Goal: Task Accomplishment & Management: Use online tool/utility

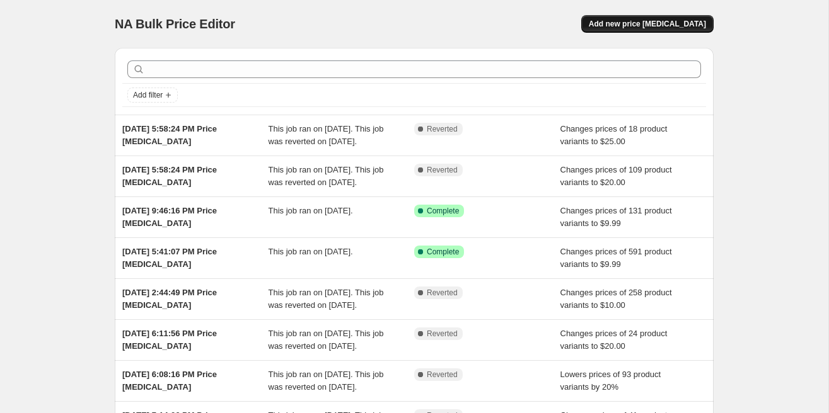
click at [655, 27] on span "Add new price [MEDICAL_DATA]" at bounding box center [647, 24] width 117 height 10
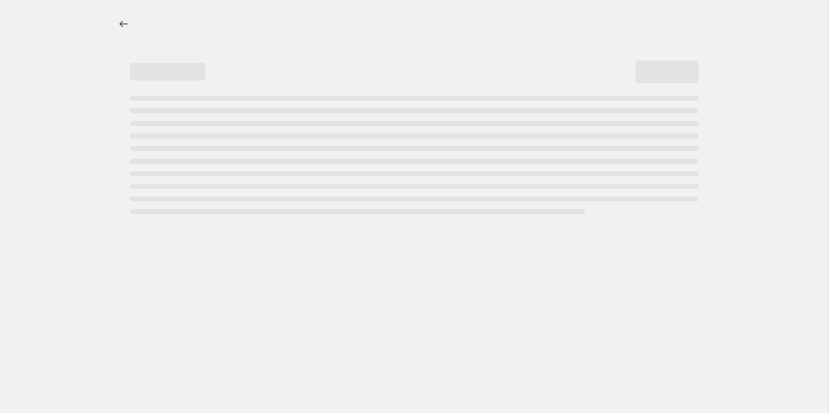
select select "percentage"
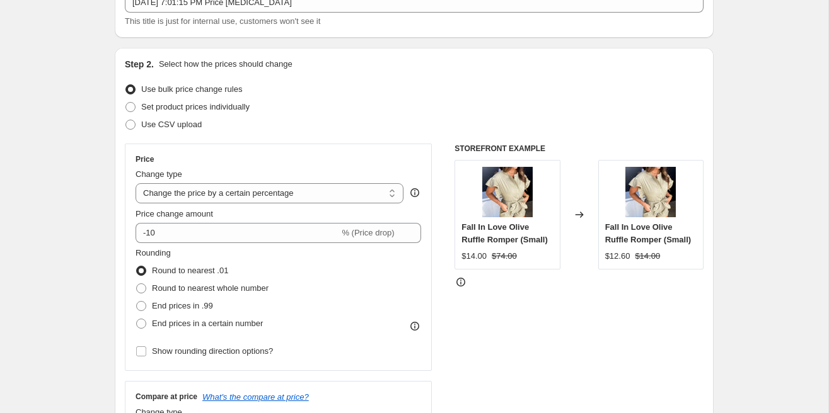
scroll to position [97, 0]
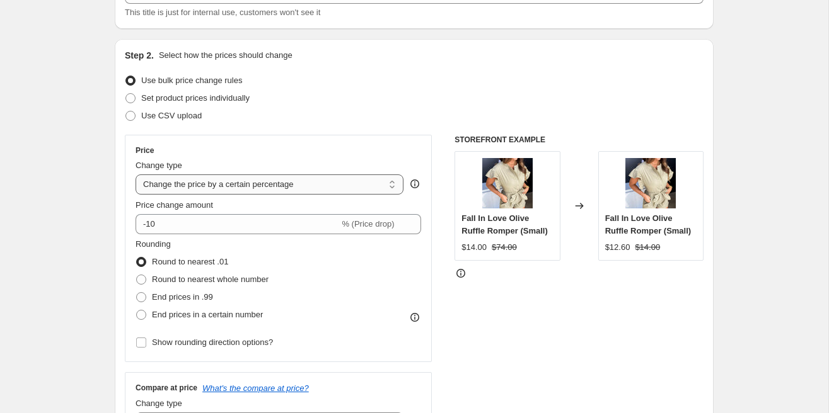
click at [216, 186] on select "Change the price to a certain amount Change the price by a certain amount Chang…" at bounding box center [269, 185] width 268 height 20
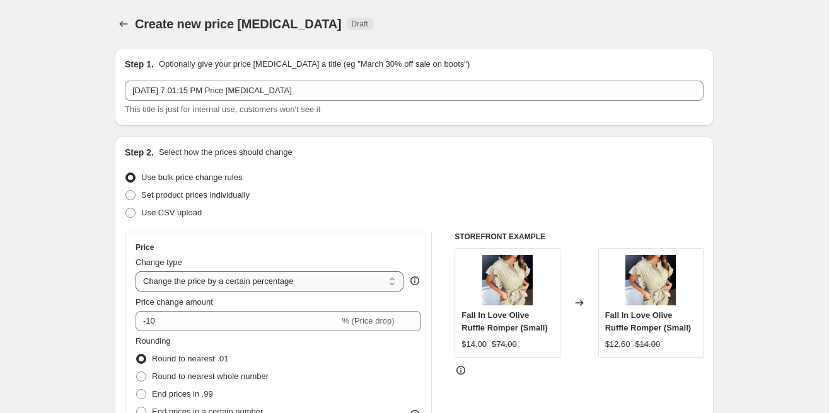
click at [237, 278] on select "Change the price to a certain amount Change the price by a certain amount Chang…" at bounding box center [269, 282] width 268 height 20
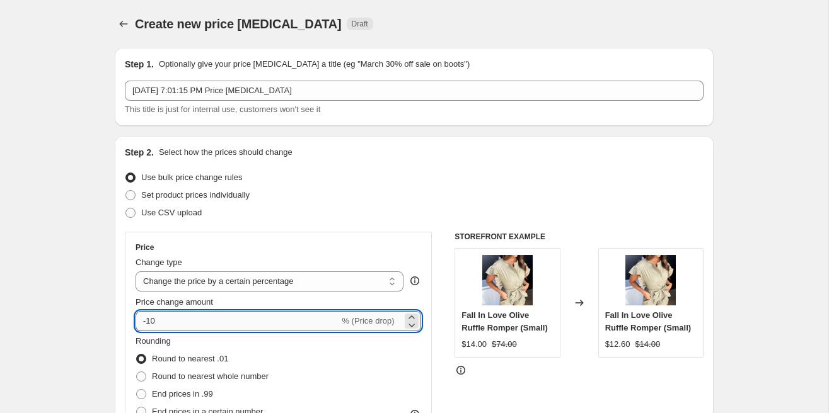
click at [152, 322] on input "-10" at bounding box center [237, 321] width 204 height 20
type input "-20"
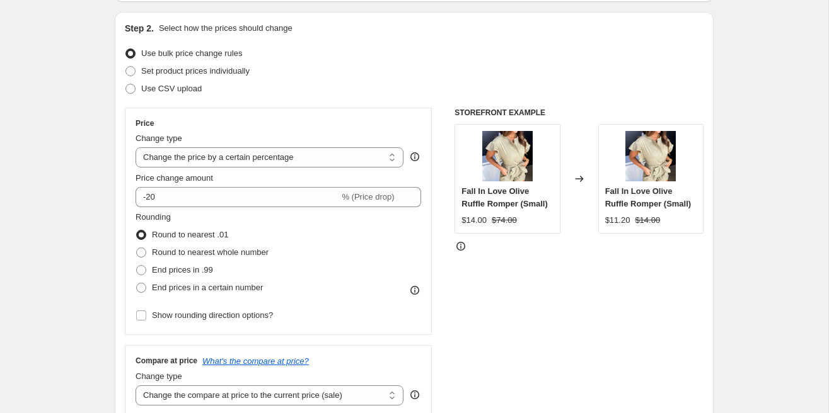
scroll to position [193, 0]
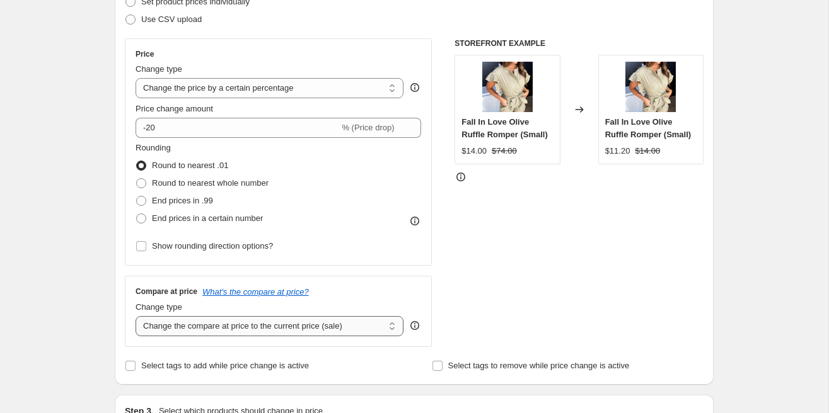
click at [151, 321] on select "Change the compare at price to the current price (sale) Change the compare at p…" at bounding box center [269, 326] width 268 height 20
click at [162, 321] on select "Change the compare at price to the current price (sale) Change the compare at p…" at bounding box center [269, 326] width 268 height 20
select select "no_change"
click at [469, 260] on div "STOREFRONT EXAMPLE Fall In Love Olive Ruffle Romper (Small) $14.00 $74.00 Chang…" at bounding box center [578, 192] width 249 height 309
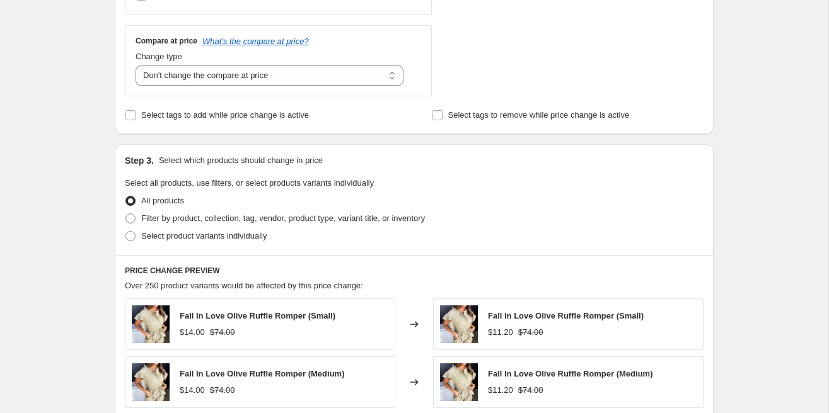
scroll to position [465, 0]
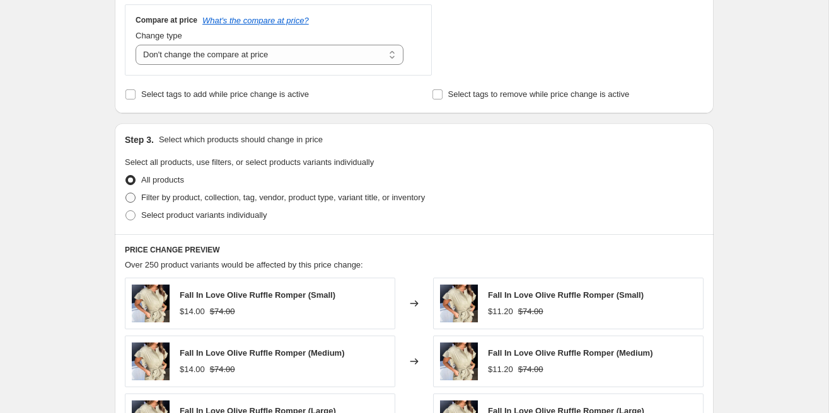
click at [130, 197] on span at bounding box center [130, 198] width 10 height 10
click at [126, 193] on input "Filter by product, collection, tag, vendor, product type, variant title, or inv…" at bounding box center [125, 193] width 1 height 1
radio input "true"
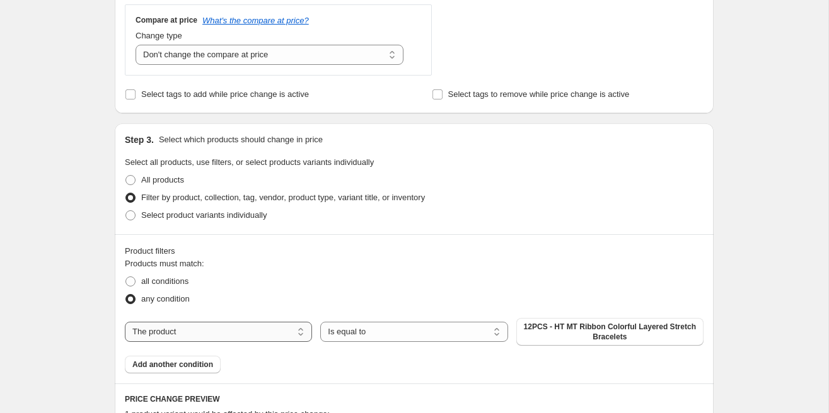
click at [189, 332] on select "The product The product's collection The product's tag The product's vendor The…" at bounding box center [218, 332] width 187 height 20
select select "collection"
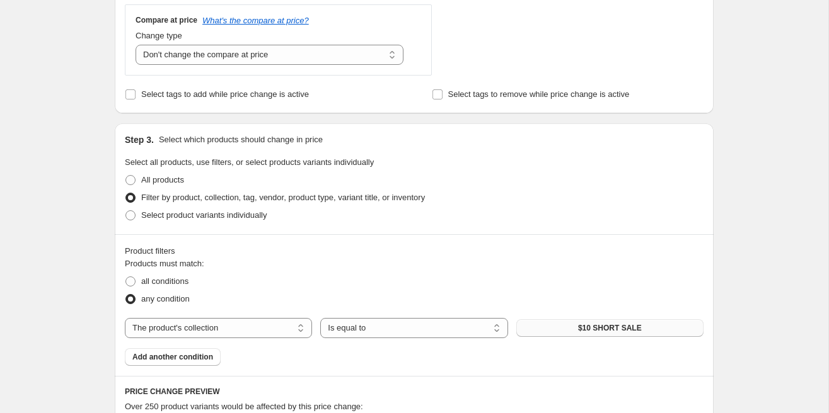
click at [555, 328] on button "$10 SHORT SALE" at bounding box center [609, 329] width 187 height 18
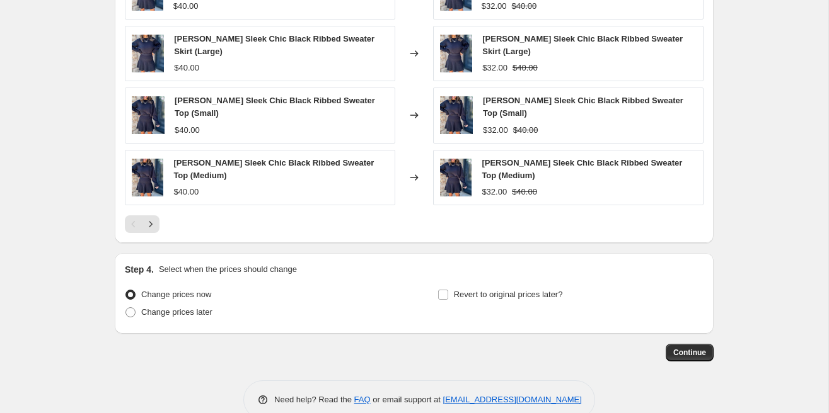
scroll to position [1003, 0]
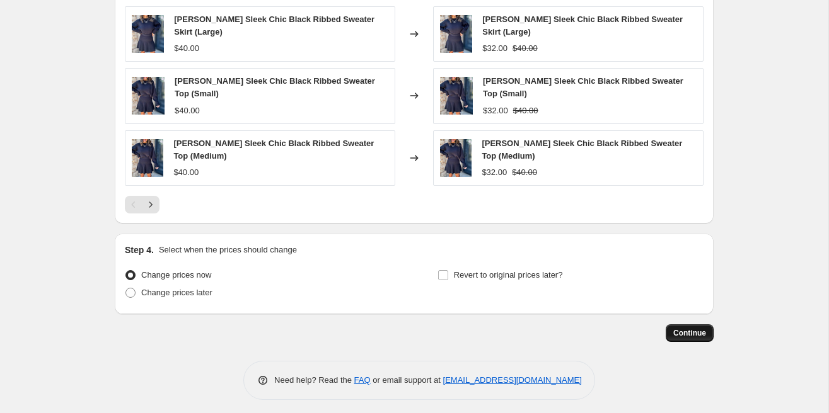
click at [691, 329] on span "Continue" at bounding box center [689, 333] width 33 height 10
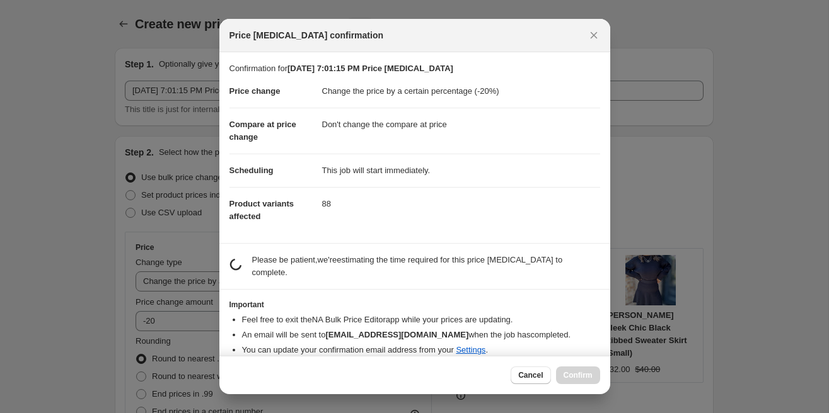
scroll to position [0, 0]
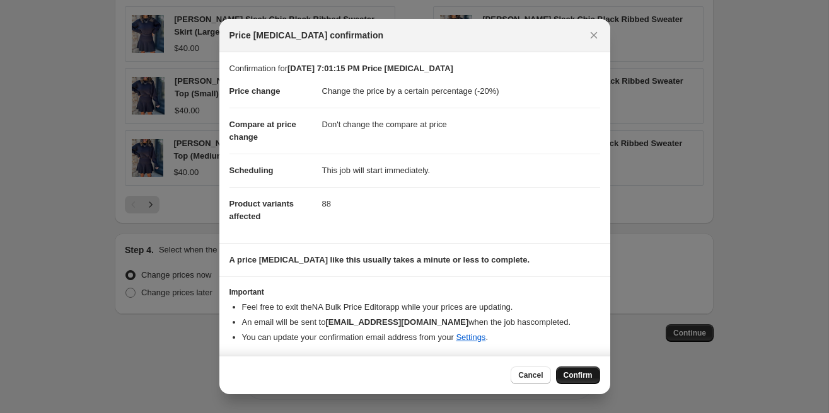
click at [583, 376] on span "Confirm" at bounding box center [577, 376] width 29 height 10
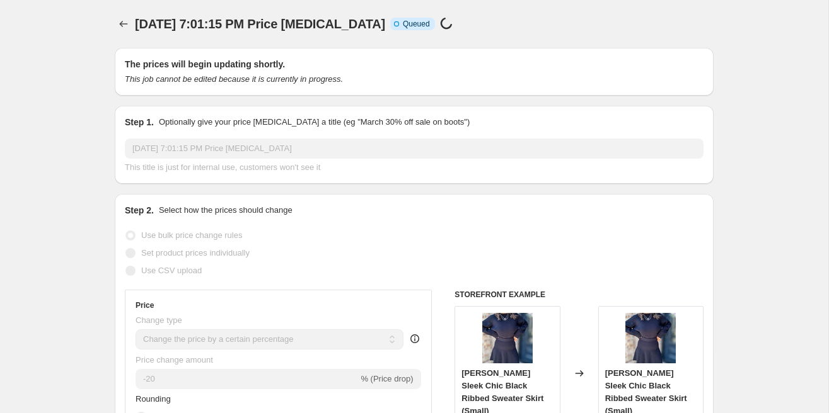
scroll to position [1003, 0]
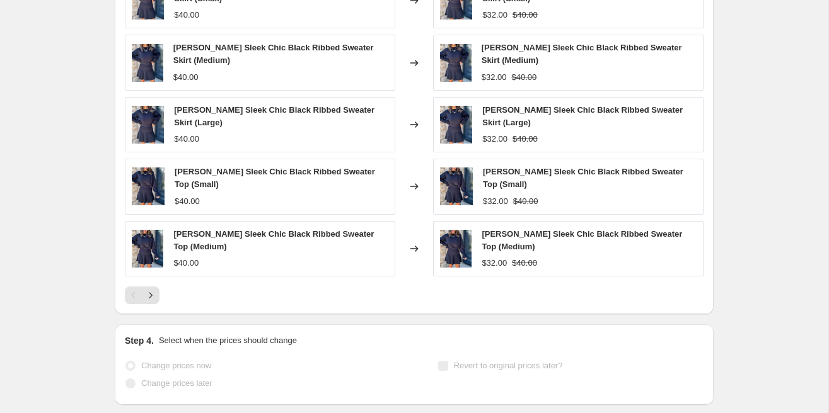
select select "percentage"
select select "no_change"
select select "collection"
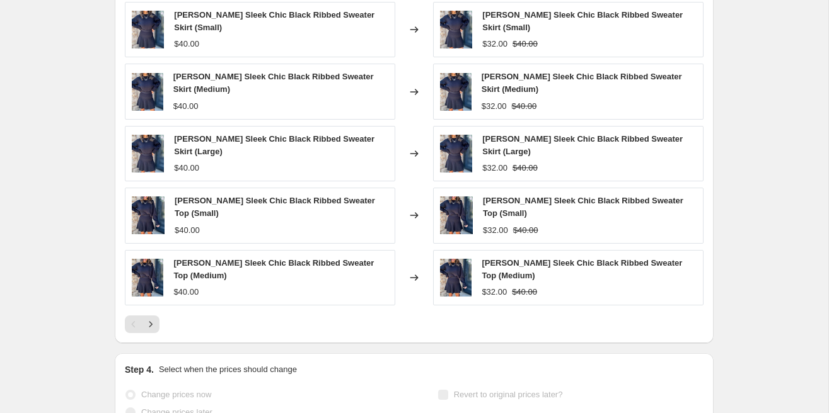
scroll to position [0, 0]
